Goal: Transaction & Acquisition: Purchase product/service

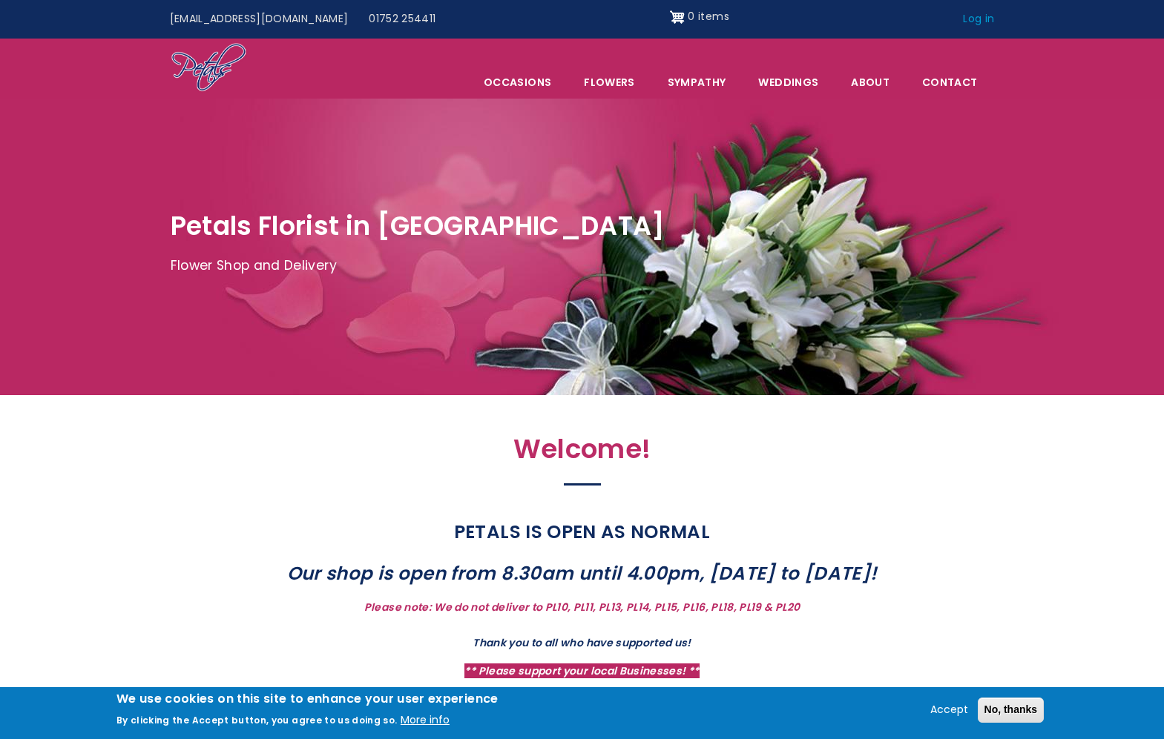
click at [986, 20] on link "Log in" at bounding box center [978, 19] width 52 height 28
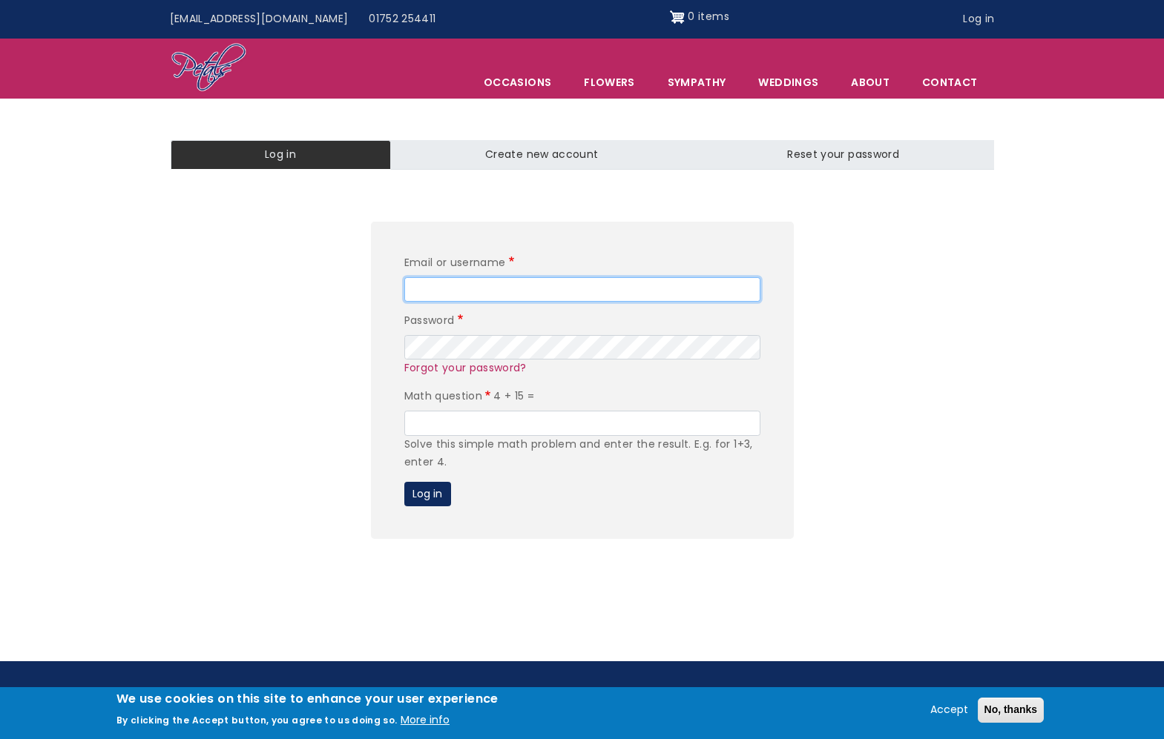
type input "del@dreamdoors.co.nz"
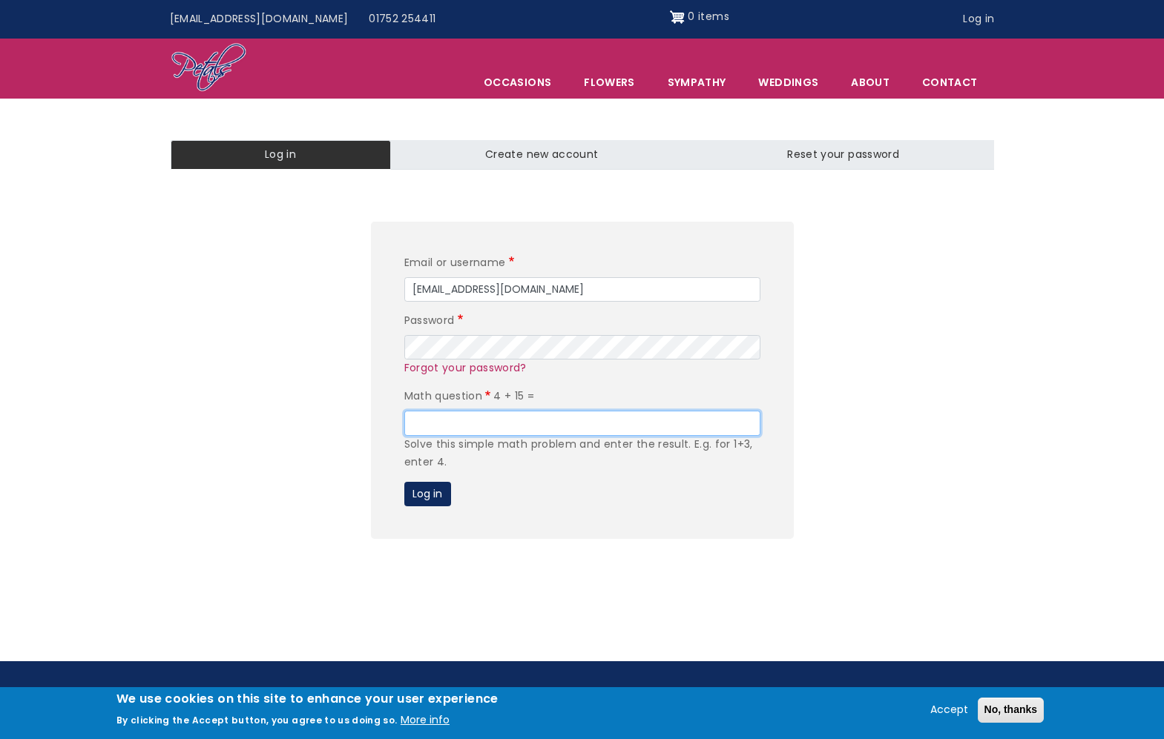
click at [464, 429] on input "Math question" at bounding box center [582, 423] width 356 height 25
type input "19"
click at [426, 494] on button "Log in" at bounding box center [427, 494] width 47 height 25
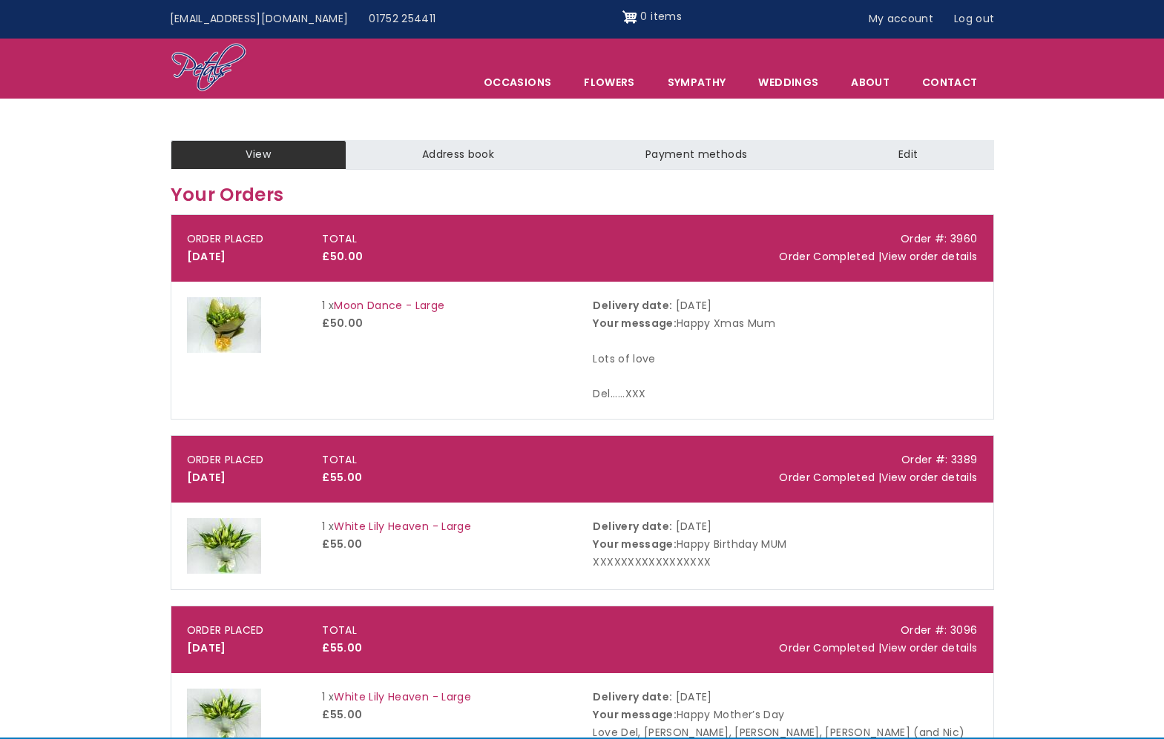
click at [449, 246] on div "TOTAL £50.00" at bounding box center [446, 249] width 271 height 36
click at [906, 251] on link "View order details" at bounding box center [929, 256] width 96 height 15
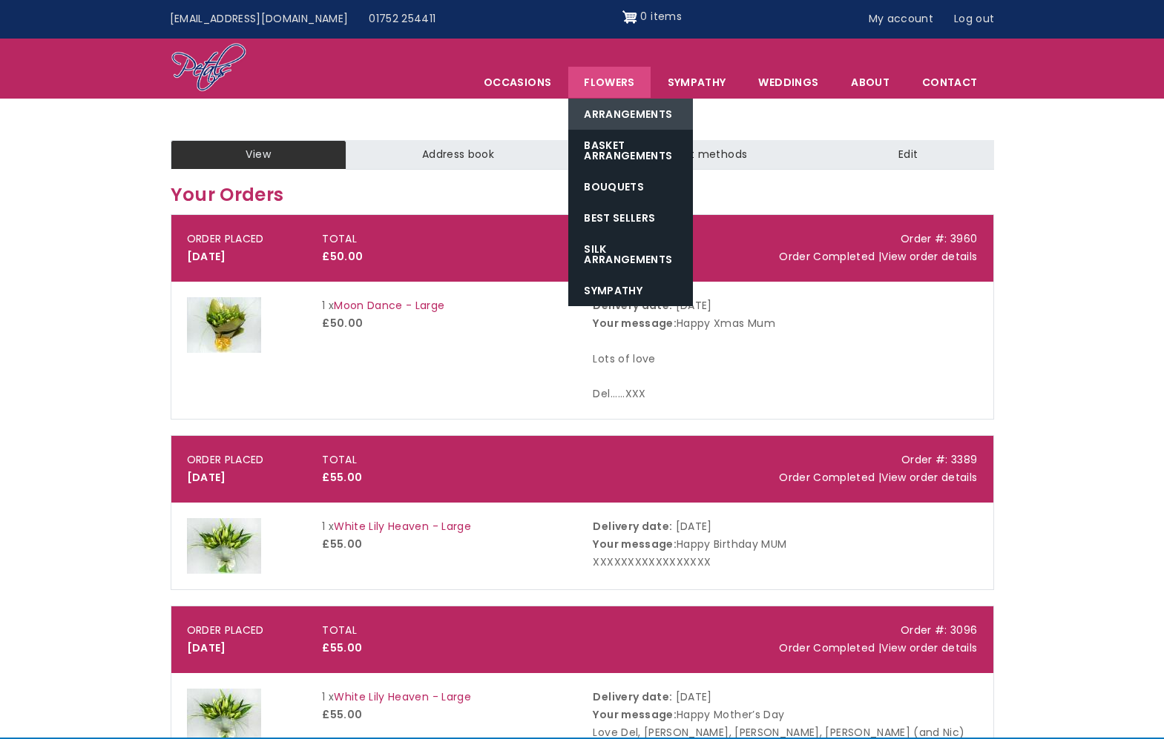
click at [624, 102] on link "Arrangements" at bounding box center [630, 114] width 125 height 31
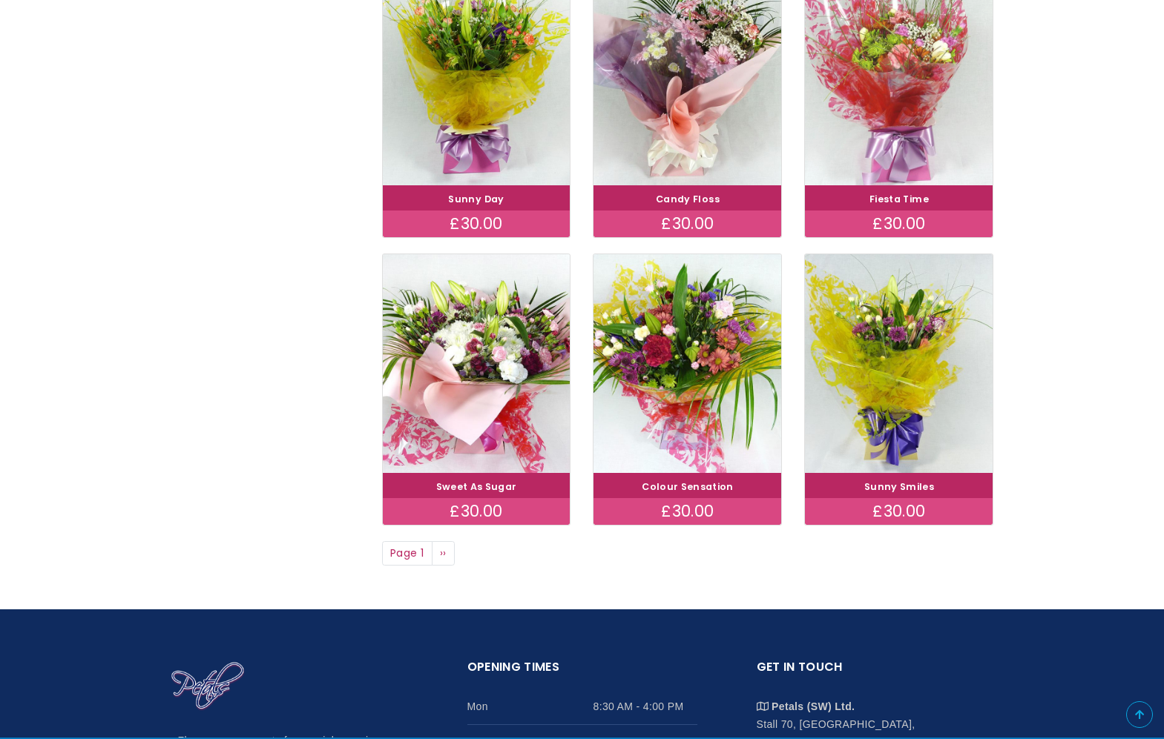
scroll to position [931, 0]
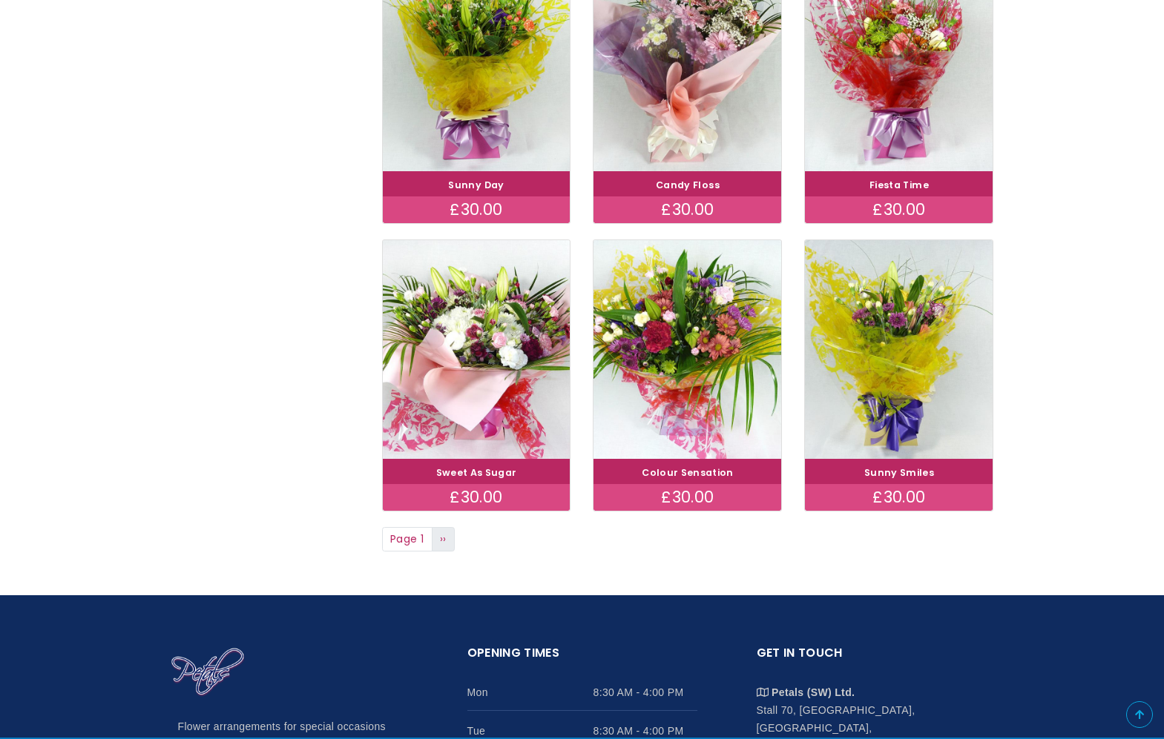
click at [448, 528] on link "Next page ››" at bounding box center [444, 539] width 24 height 25
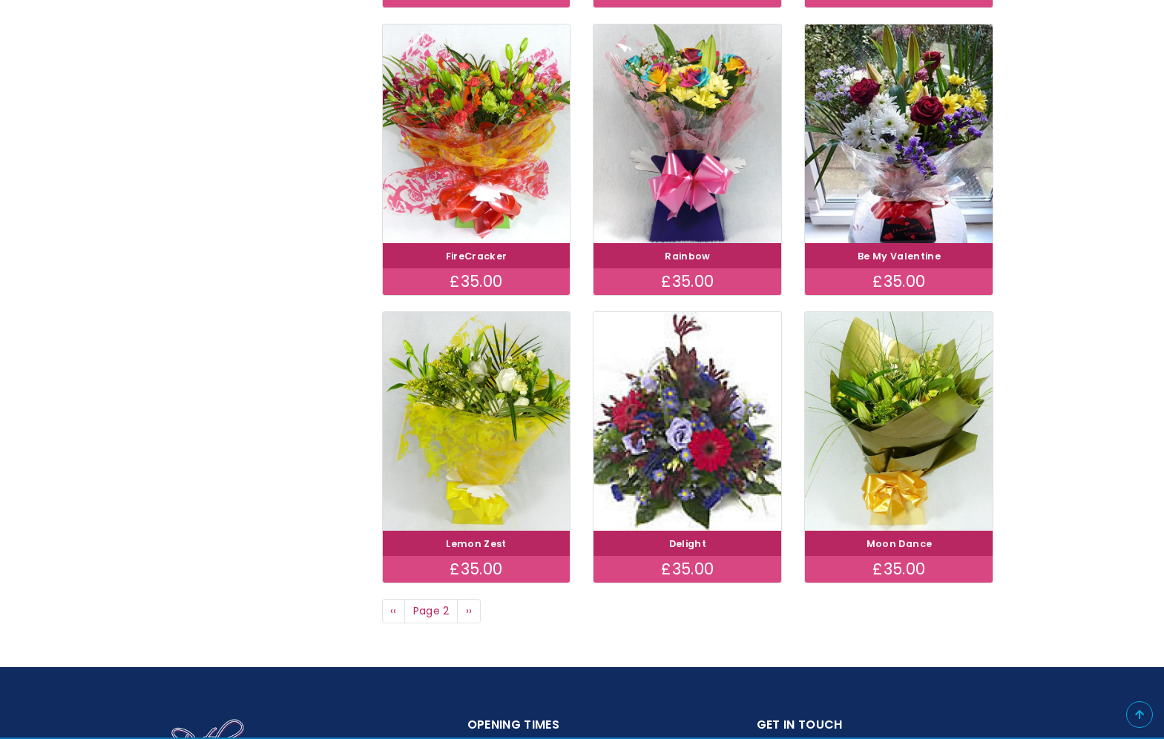
scroll to position [867, 0]
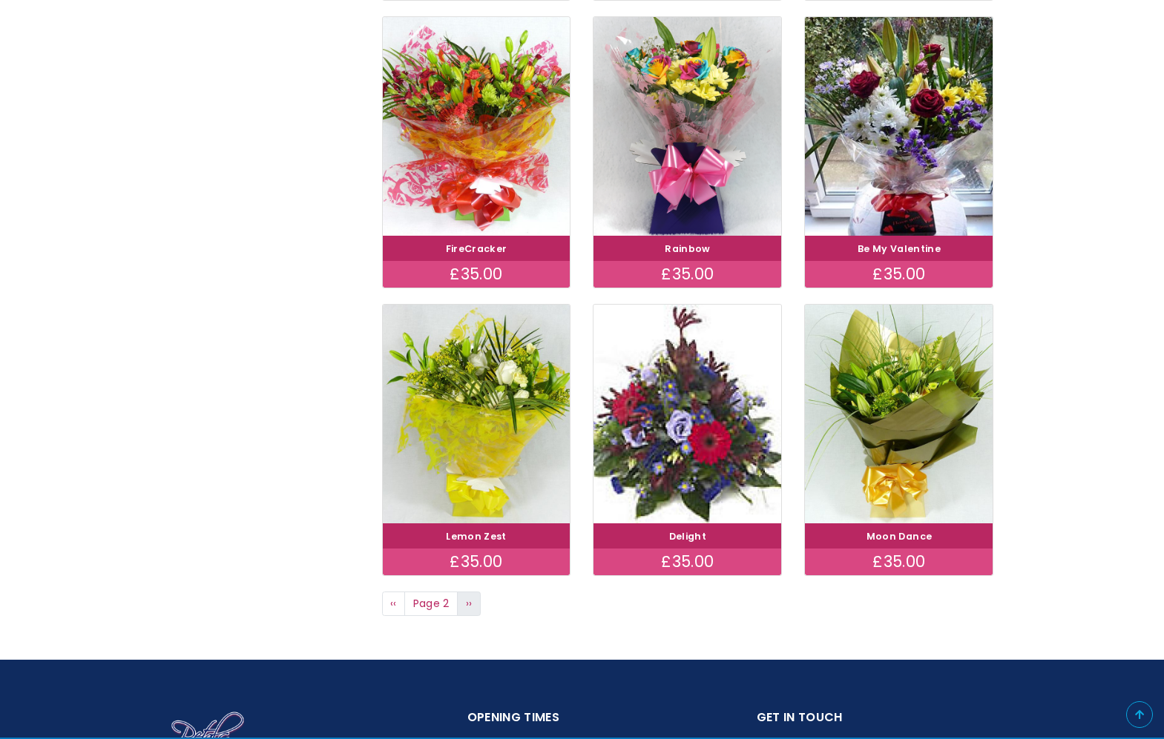
click at [475, 594] on link "Next page ››" at bounding box center [469, 604] width 24 height 25
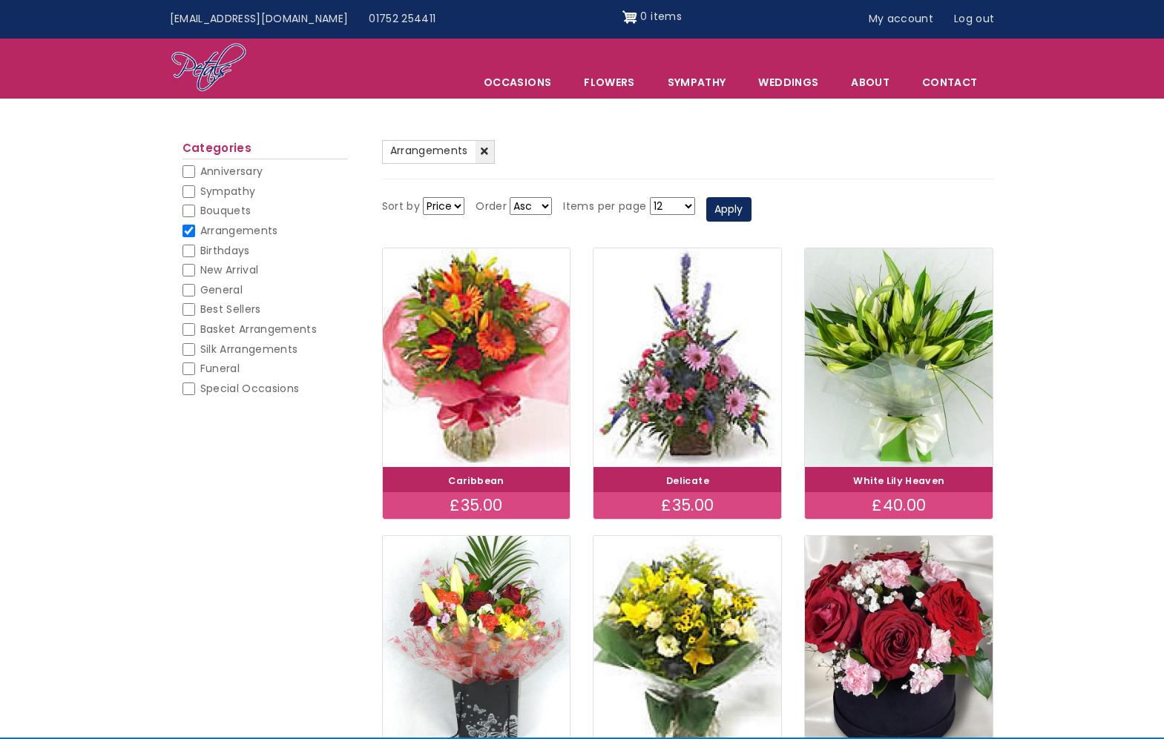
select select "title"
click at [739, 202] on button "Apply" at bounding box center [728, 209] width 45 height 25
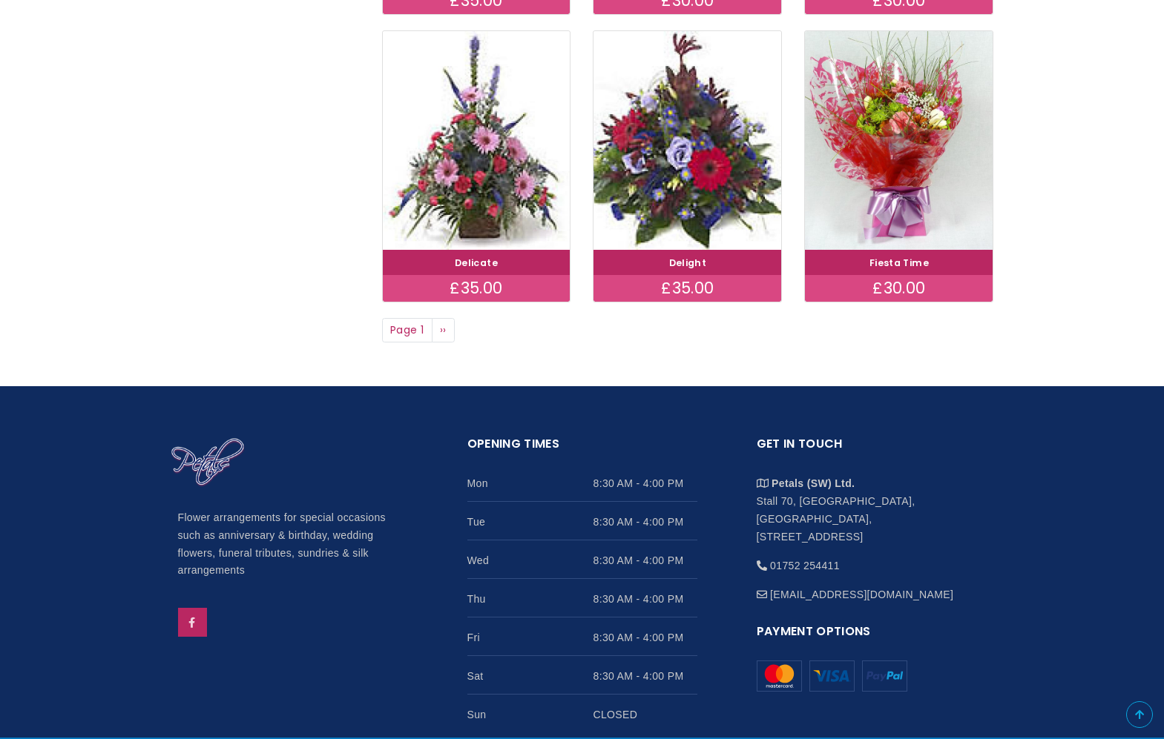
scroll to position [1126, 0]
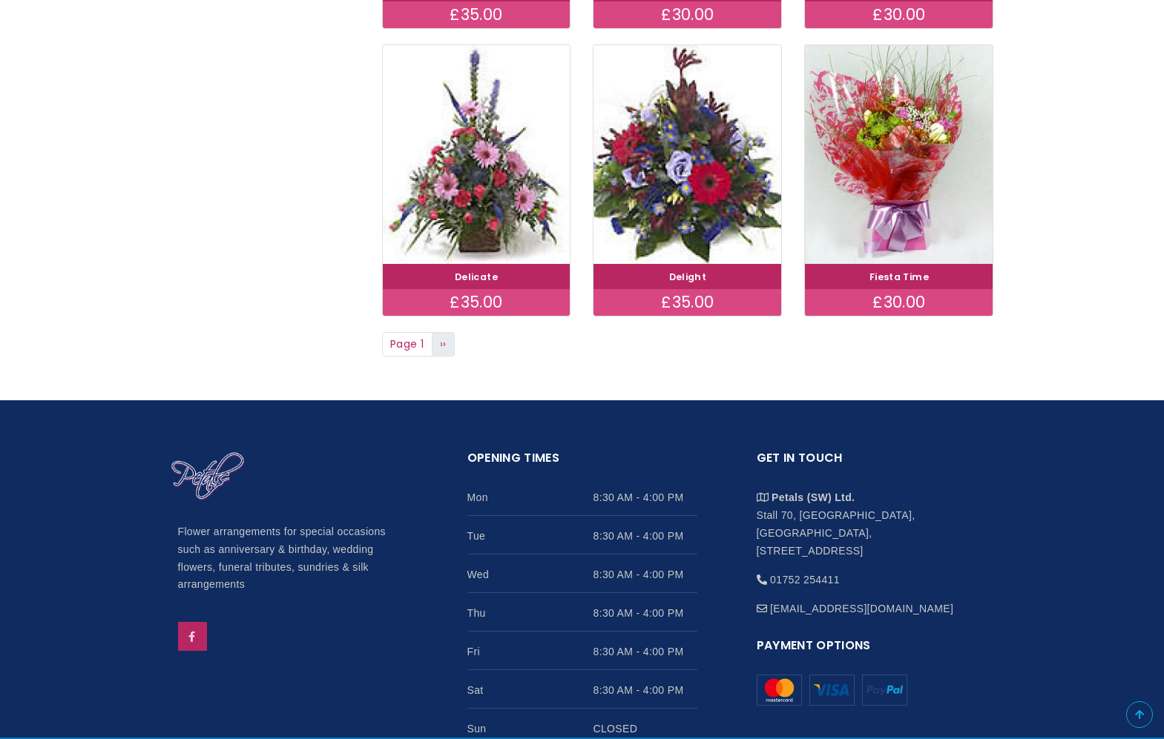
click at [452, 334] on link "Next page ››" at bounding box center [444, 344] width 24 height 25
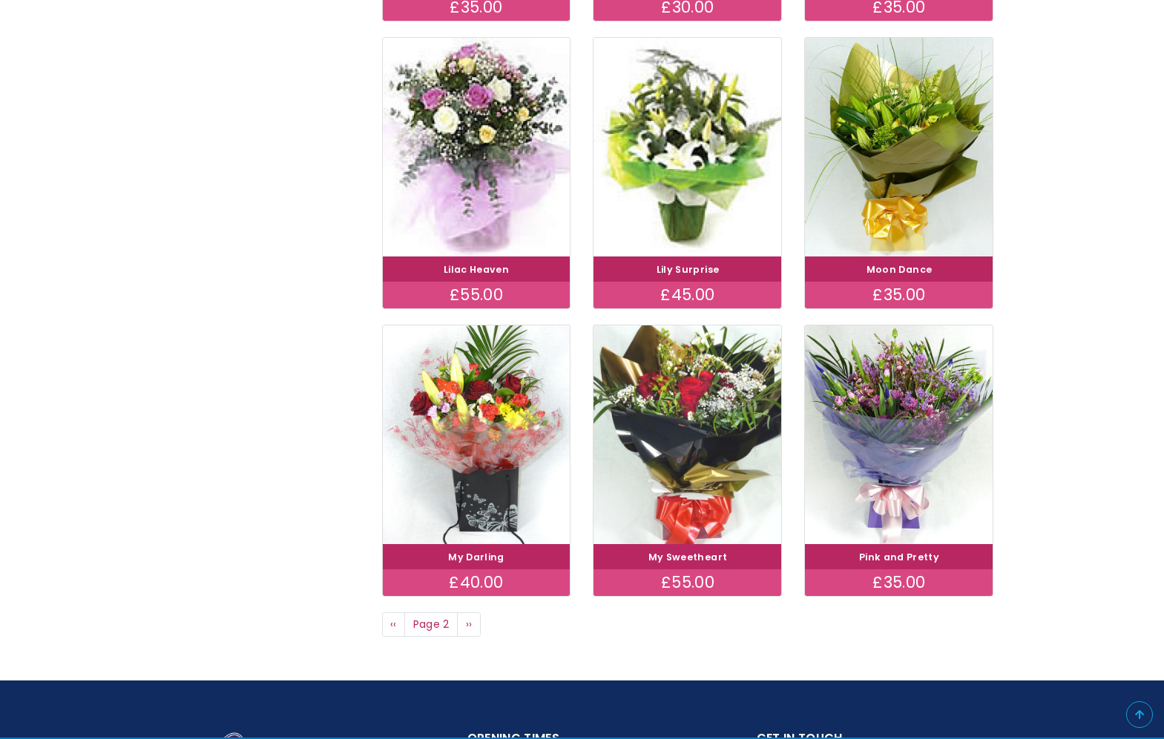
scroll to position [877, 0]
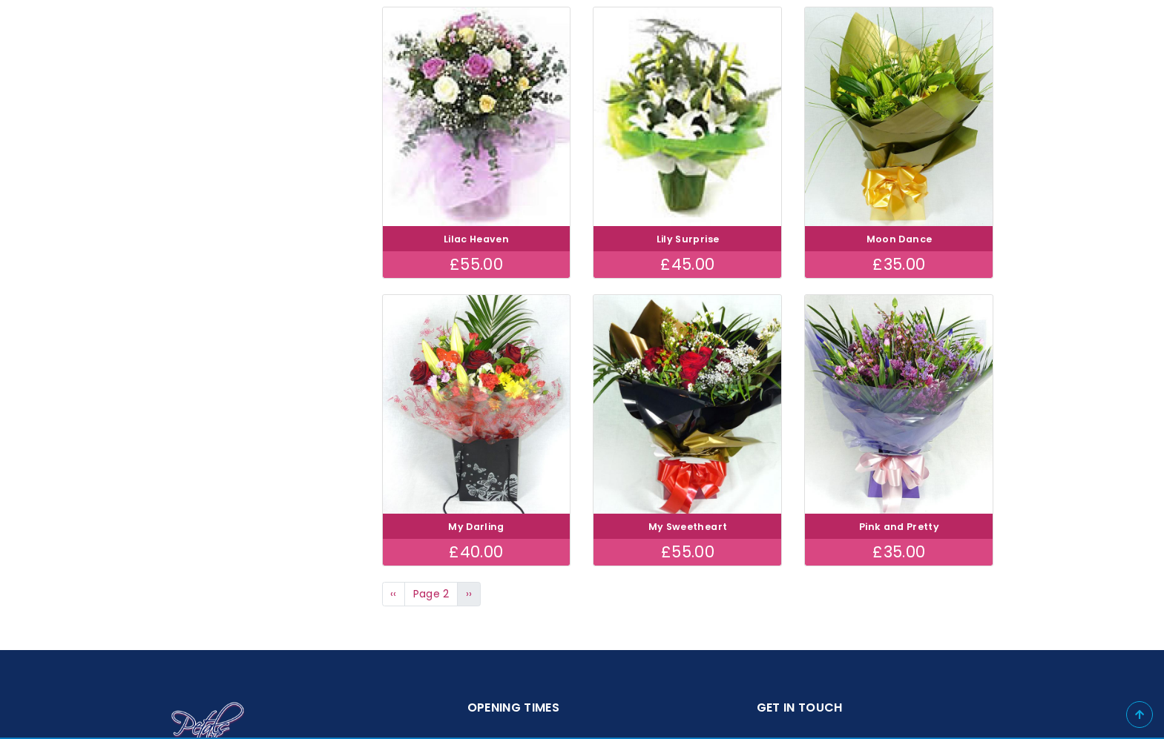
click at [470, 587] on span "››" at bounding box center [469, 594] width 7 height 15
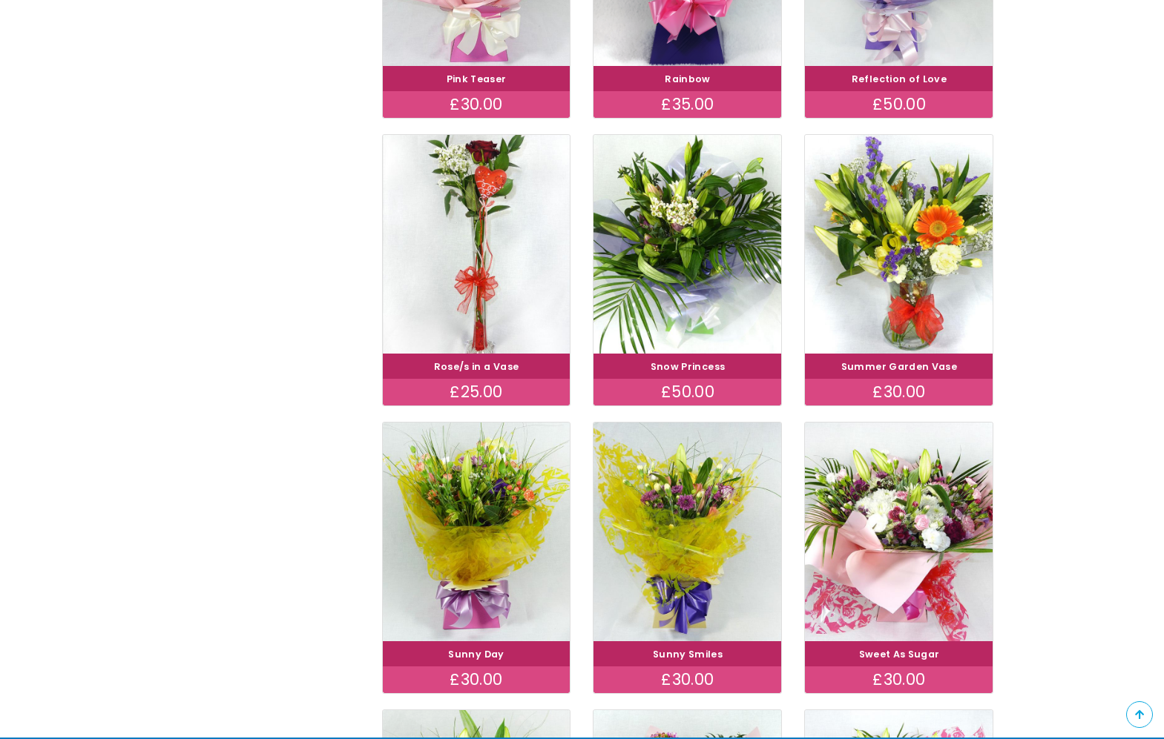
scroll to position [412, 0]
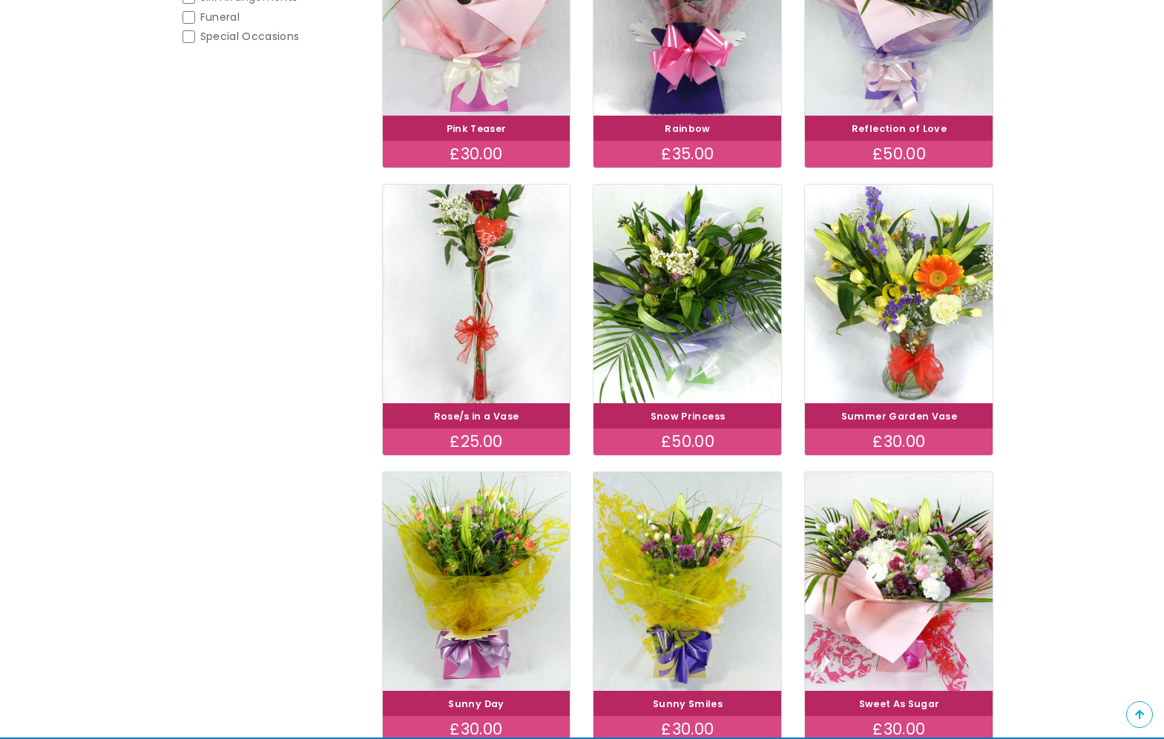
click at [685, 412] on link "Snow Princess" at bounding box center [687, 416] width 75 height 13
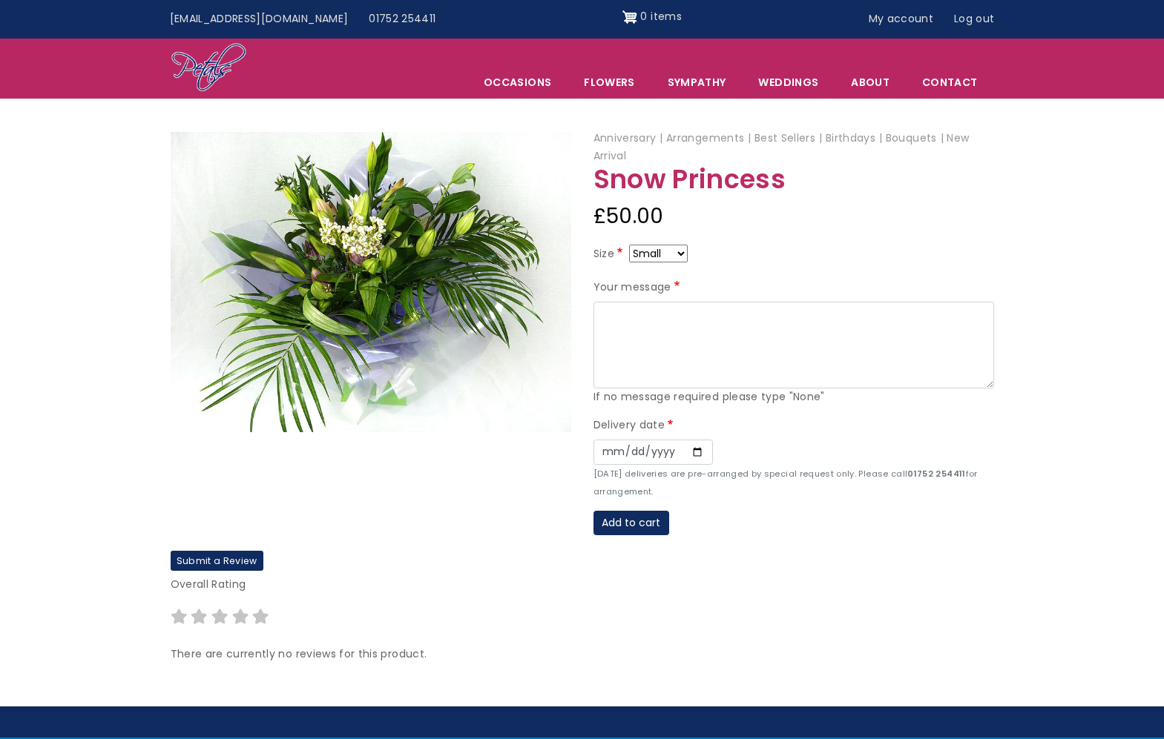
select select "10"
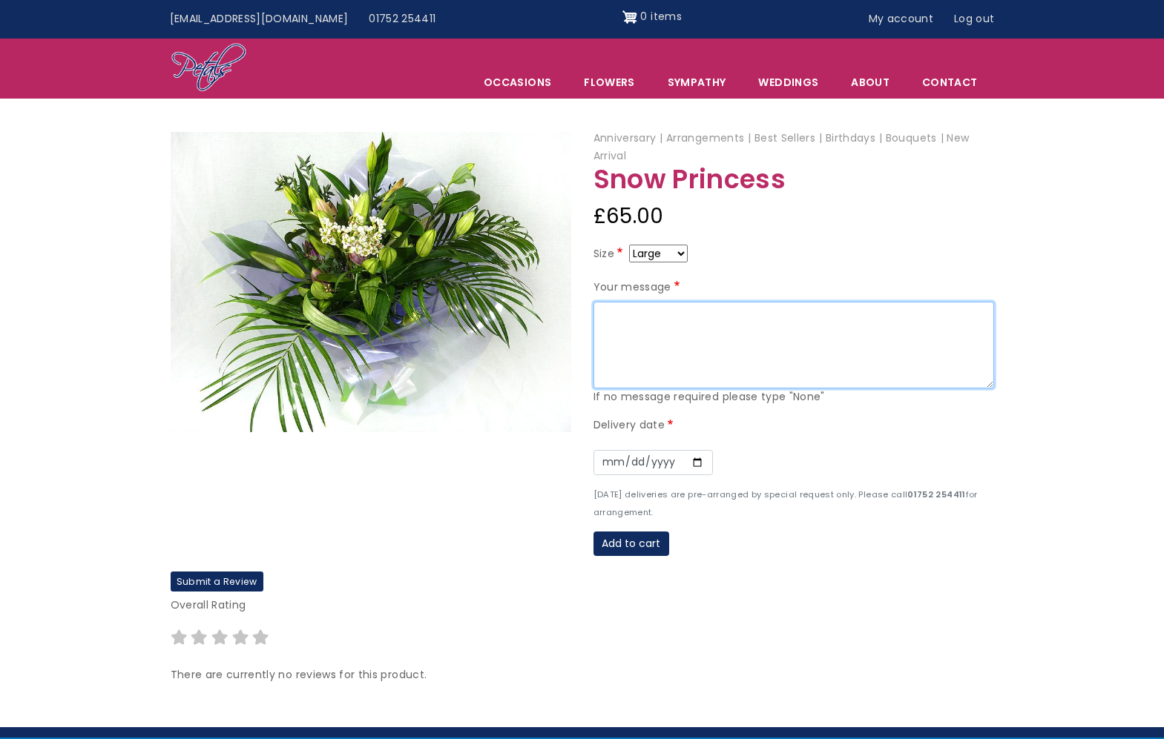
click at [622, 317] on textarea "Your message" at bounding box center [793, 346] width 400 height 88
type textarea "Hi Mum Hope your feeling better soon."
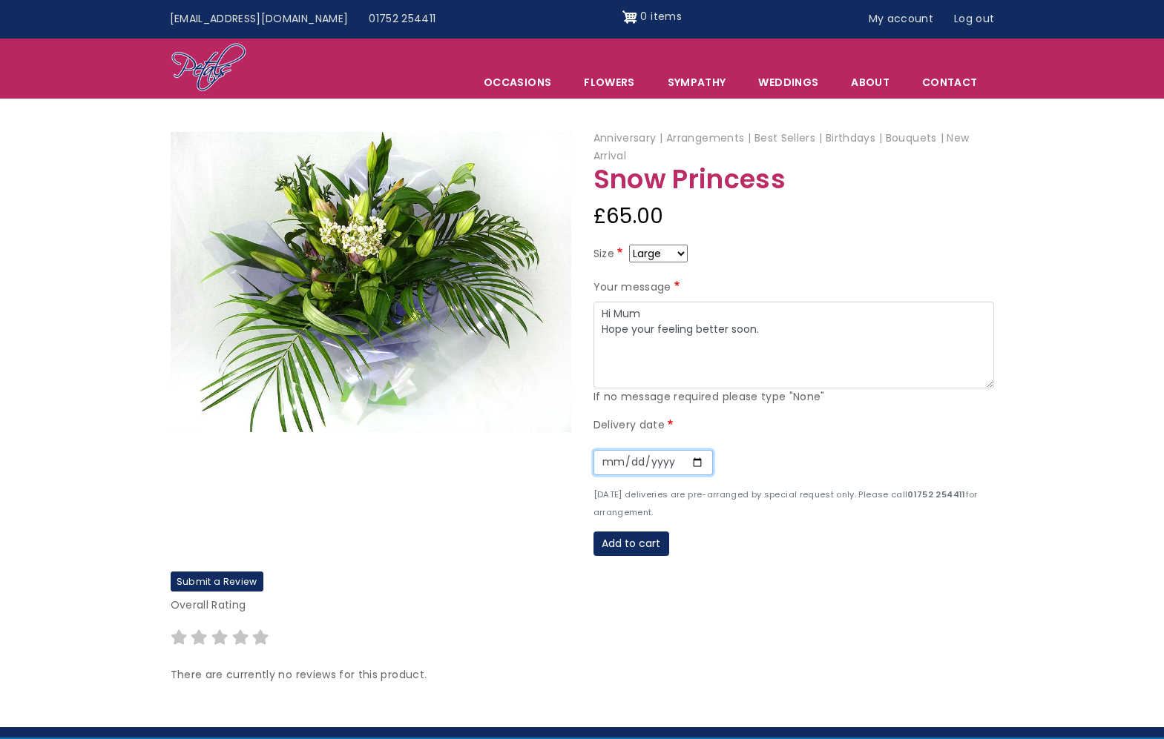
click at [611, 456] on input "Date" at bounding box center [652, 462] width 119 height 25
type input "2025-08-29"
click at [777, 532] on div "Add to cart" at bounding box center [793, 544] width 400 height 25
click at [654, 325] on textarea "Hi Mum Hope your feeling better soon." at bounding box center [793, 346] width 400 height 88
click at [768, 322] on textarea "Hi Mum Hope you're feeling better soon." at bounding box center [793, 346] width 400 height 88
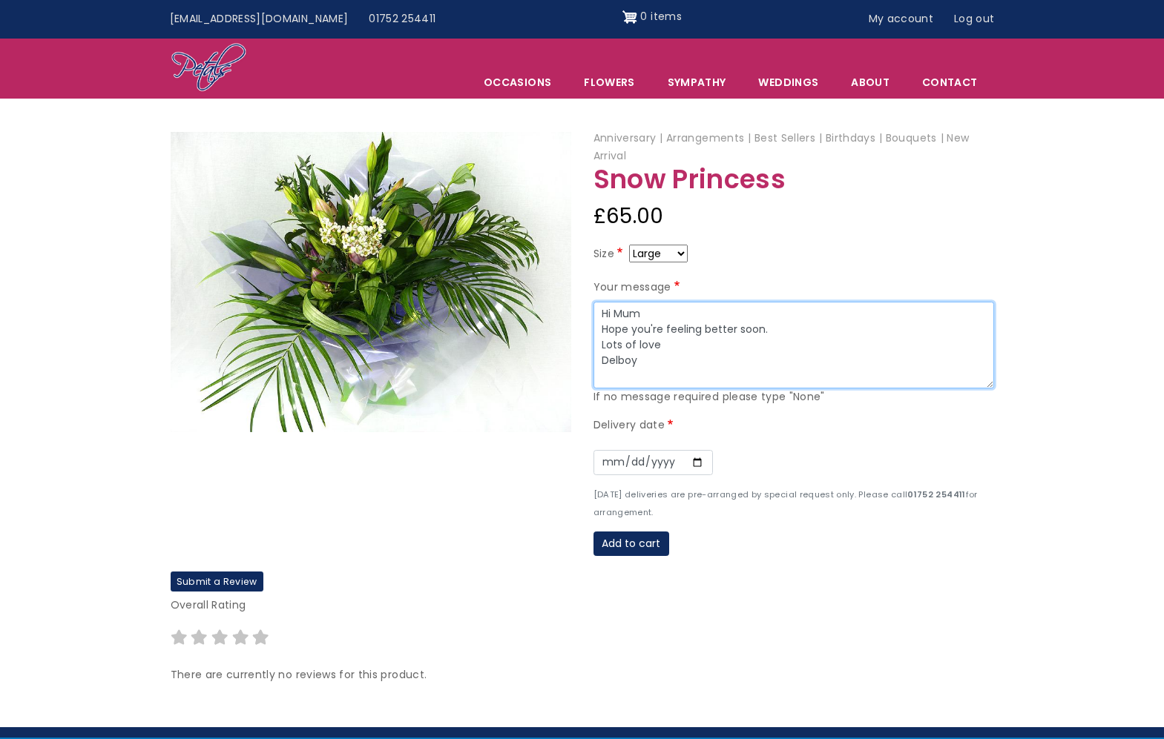
click at [624, 357] on textarea "Hi Mum Hope you're feeling better soon. Lots of love Delboy" at bounding box center [793, 346] width 400 height 88
type textarea "Hi Mum Hope you're feeling better soon. Lots of love DelBoy"
click at [646, 534] on button "Add to cart" at bounding box center [631, 544] width 76 height 25
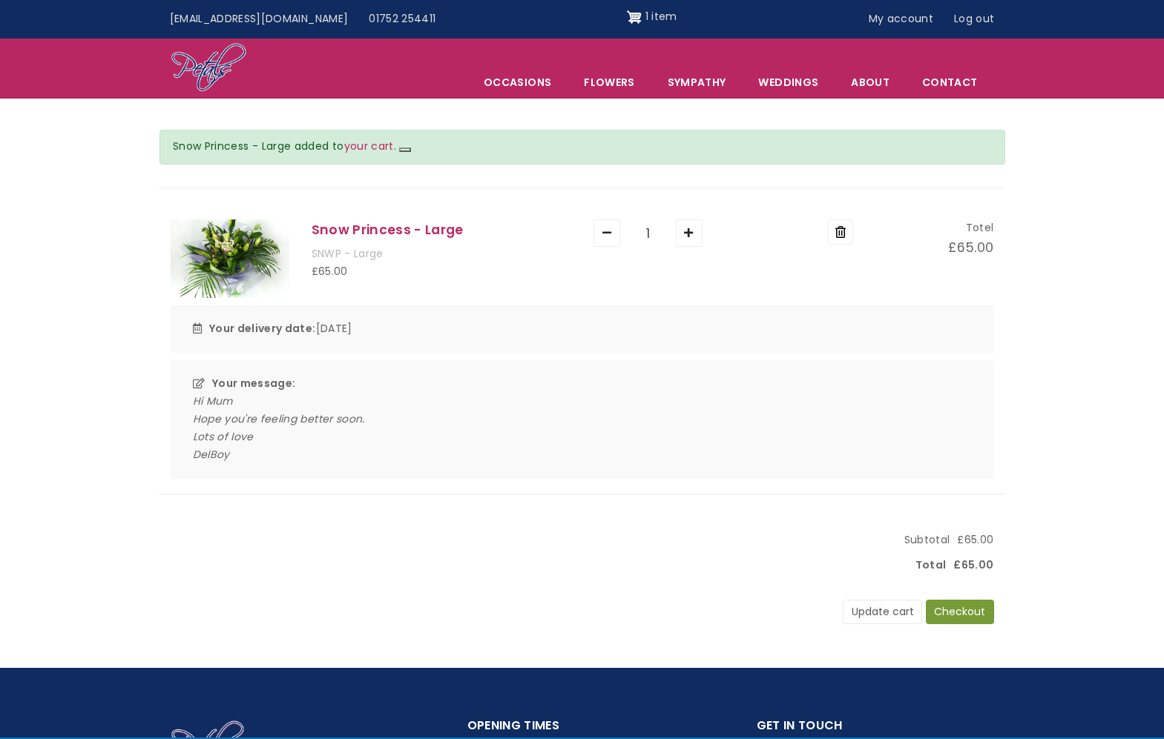
click at [980, 601] on button "Checkout" at bounding box center [959, 612] width 68 height 25
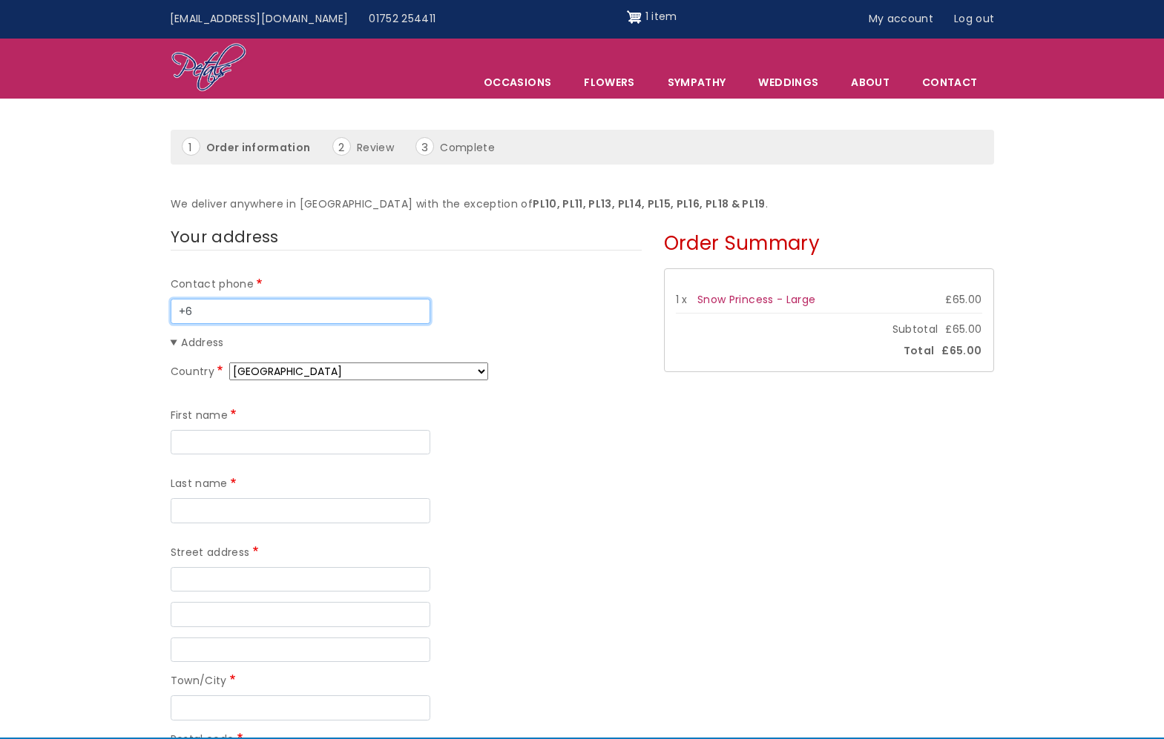
type input "+64"
type input "272135133"
select select "NZ"
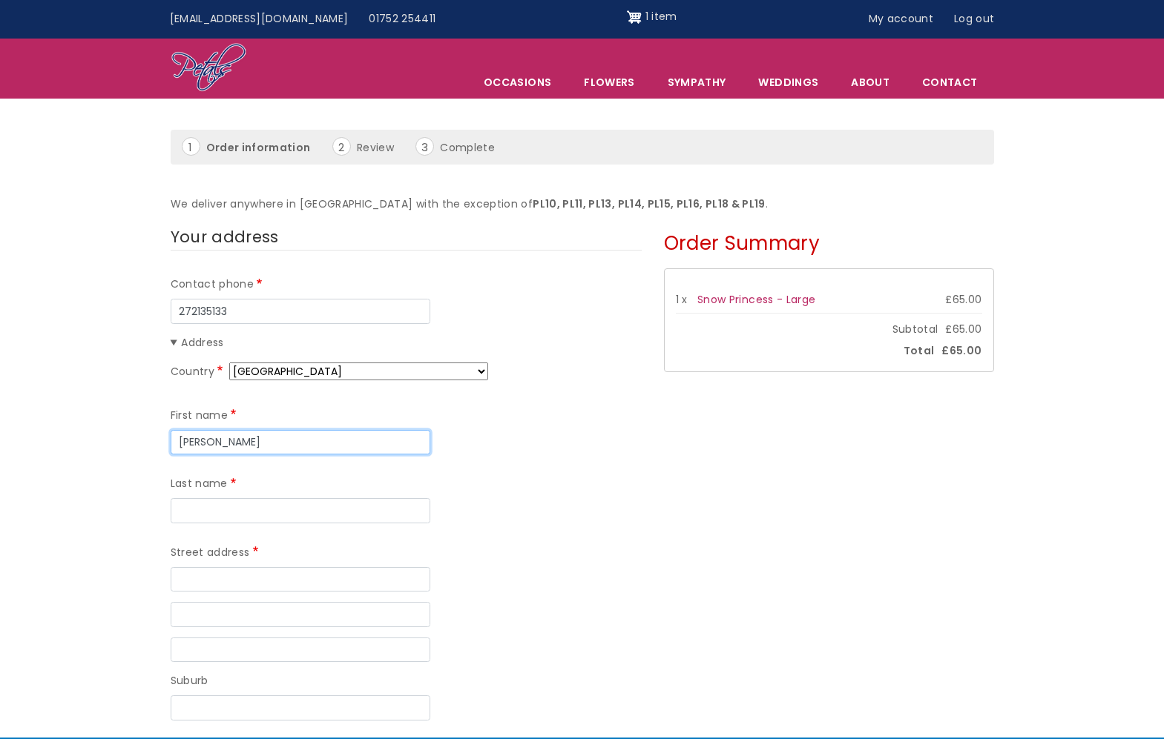
type input "[PERSON_NAME]"
click at [580, 544] on div "Street address" at bounding box center [406, 567] width 471 height 47
type input "Lilly"
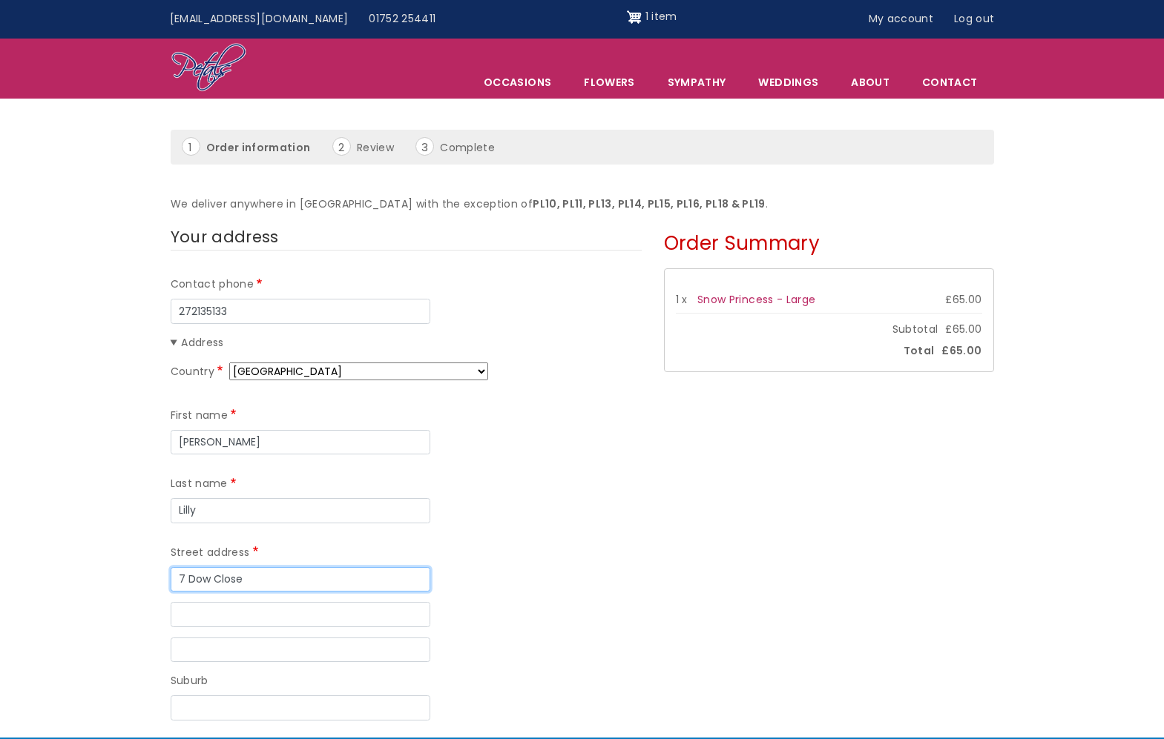
type input "7 Dow Close"
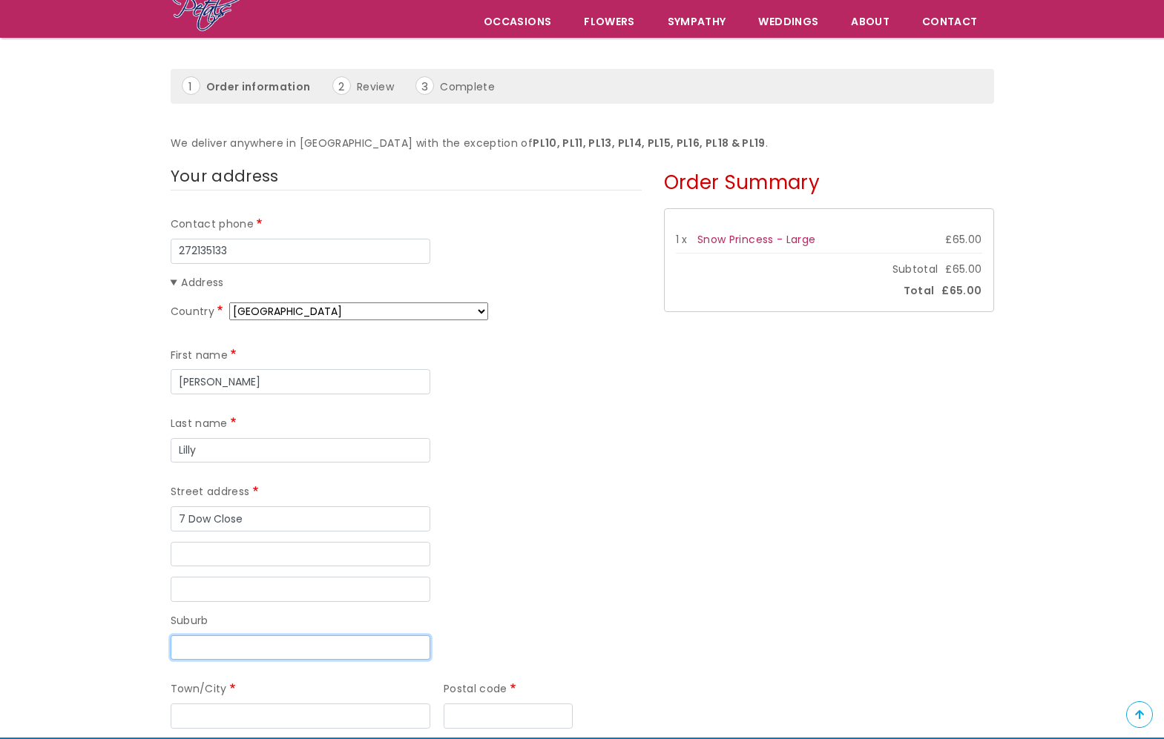
scroll to position [180, 0]
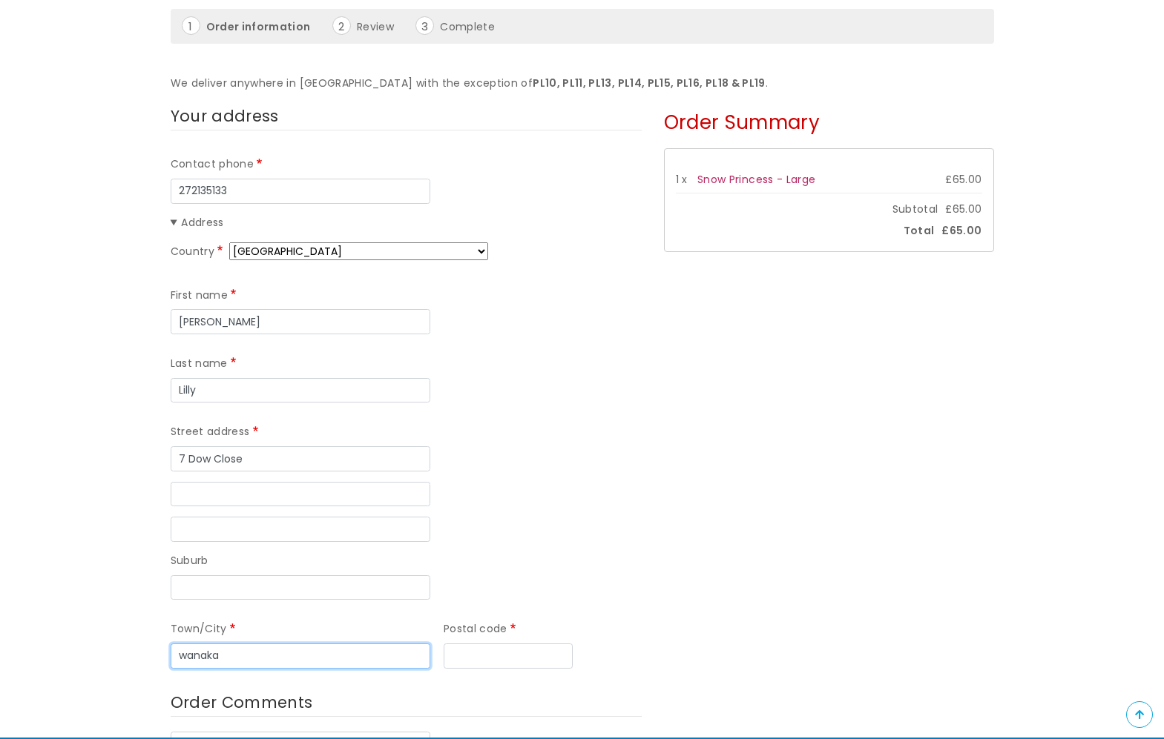
type input "wanaka"
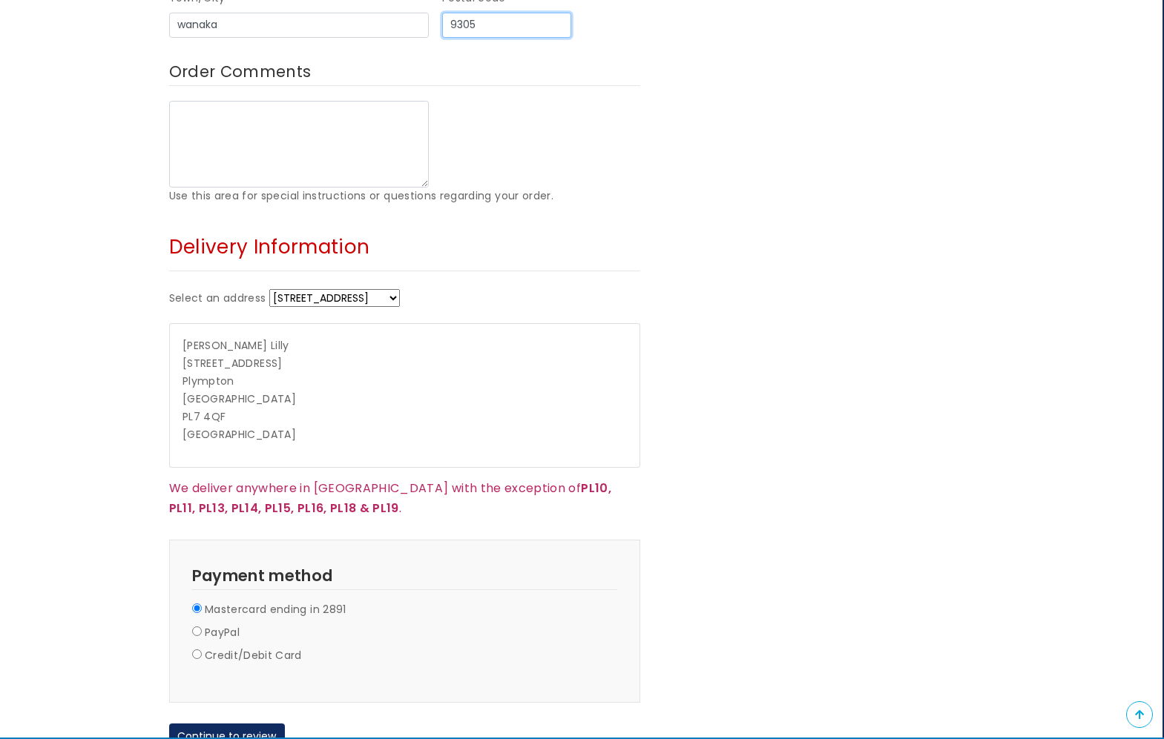
scroll to position [833, 1]
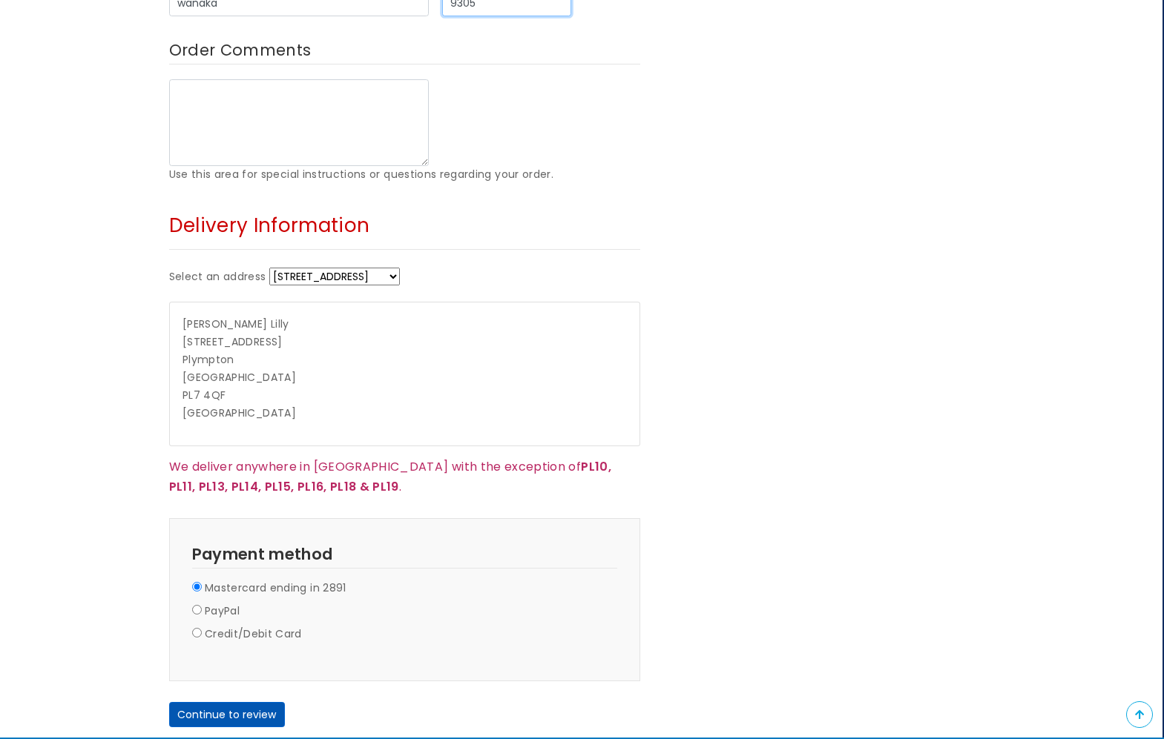
type input "9305"
click at [267, 702] on button "Continue to review" at bounding box center [227, 714] width 116 height 25
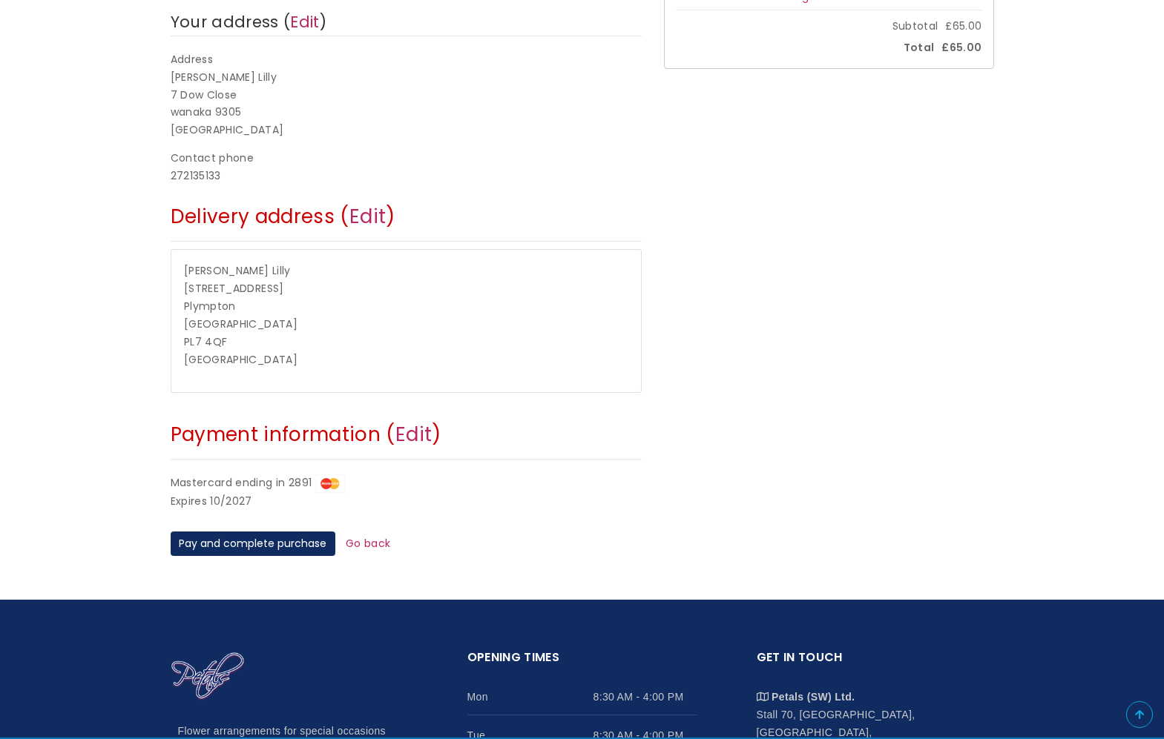
scroll to position [354, 0]
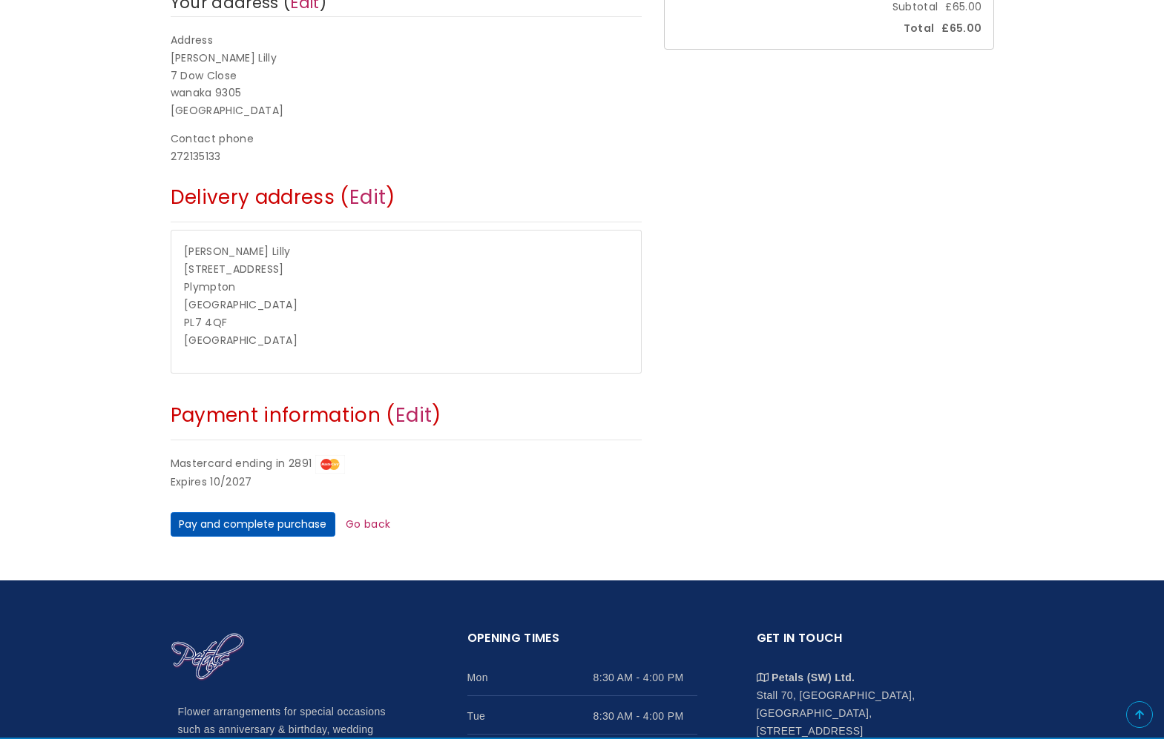
click at [314, 512] on button "Pay and complete purchase" at bounding box center [253, 524] width 165 height 25
